Goal: Navigation & Orientation: Find specific page/section

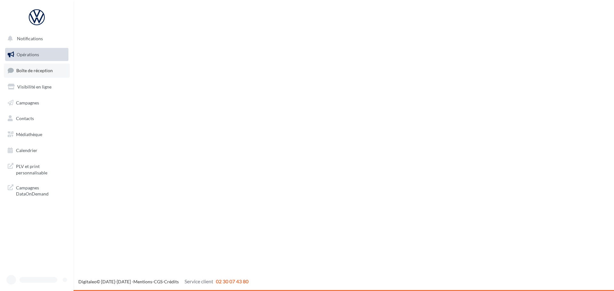
click at [32, 69] on span "Boîte de réception" at bounding box center [34, 70] width 36 height 5
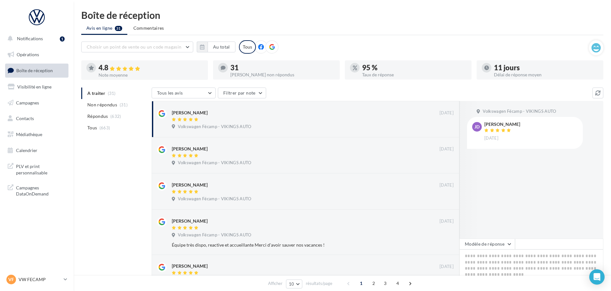
drag, startPoint x: 43, startPoint y: 279, endPoint x: 45, endPoint y: 271, distance: 8.5
click at [44, 278] on p "VW FECAMP" at bounding box center [40, 280] width 43 height 6
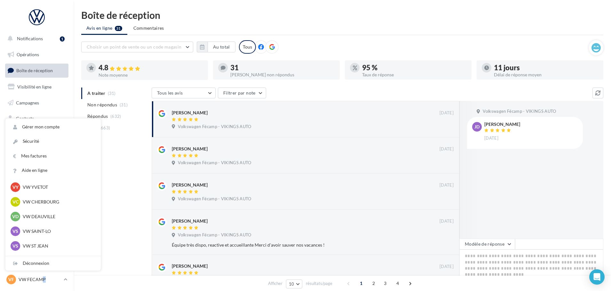
scroll to position [64, 0]
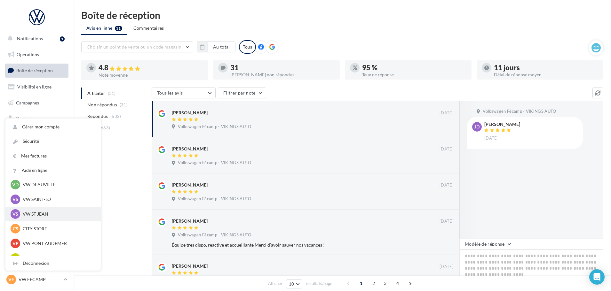
click at [43, 216] on p "VW ST JEAN" at bounding box center [58, 214] width 70 height 6
